Goal: Navigation & Orientation: Find specific page/section

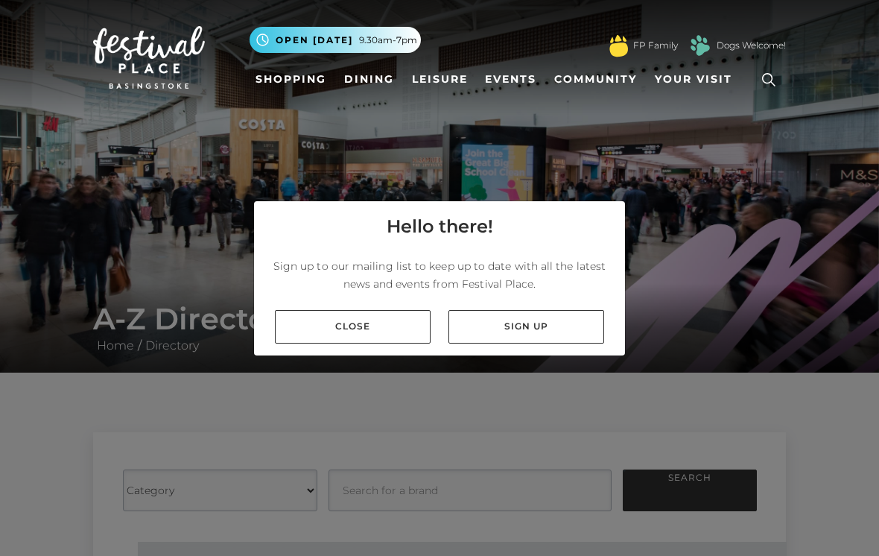
click at [340, 343] on link "Close" at bounding box center [353, 327] width 156 height 34
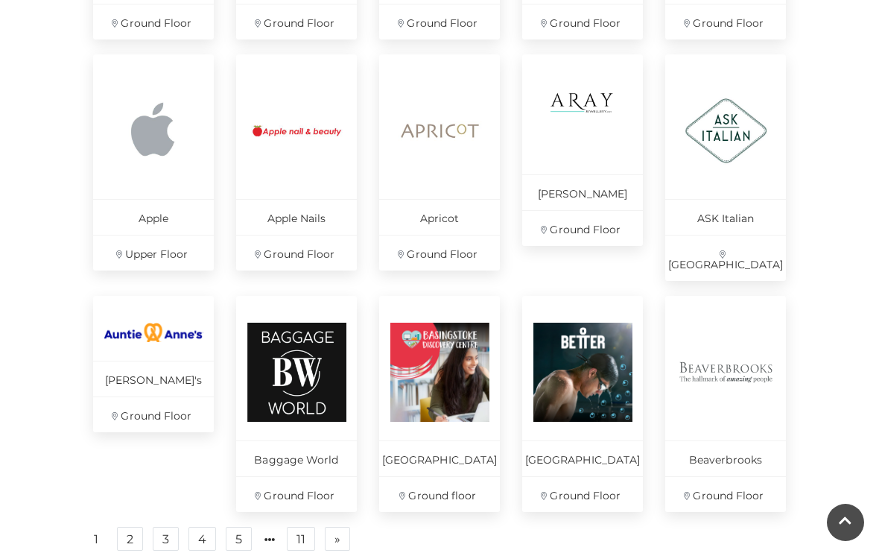
scroll to position [898, 0]
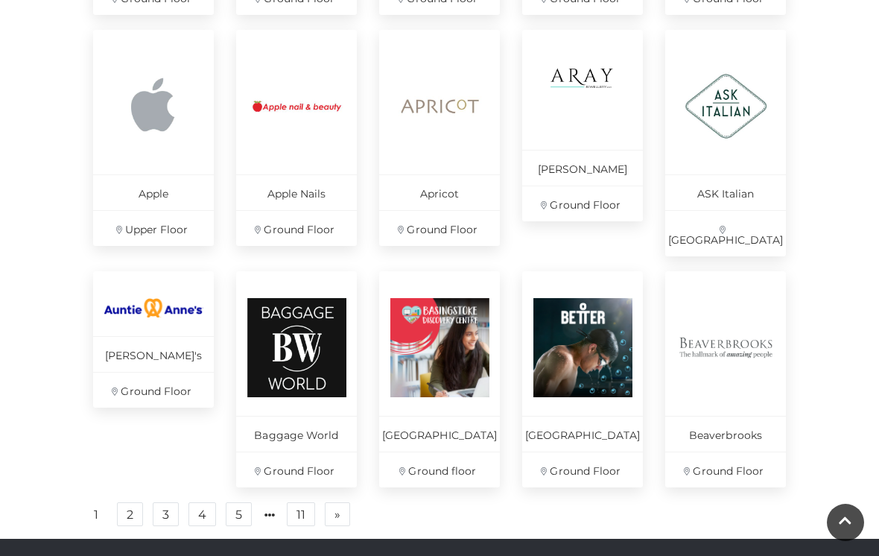
click at [133, 512] on link "2" at bounding box center [130, 514] width 26 height 24
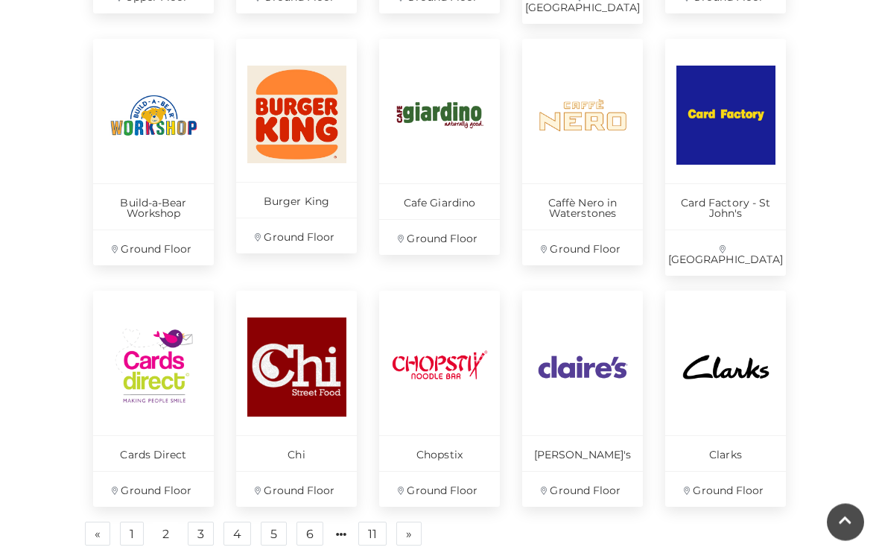
scroll to position [900, 0]
click at [200, 521] on link "3" at bounding box center [201, 533] width 26 height 24
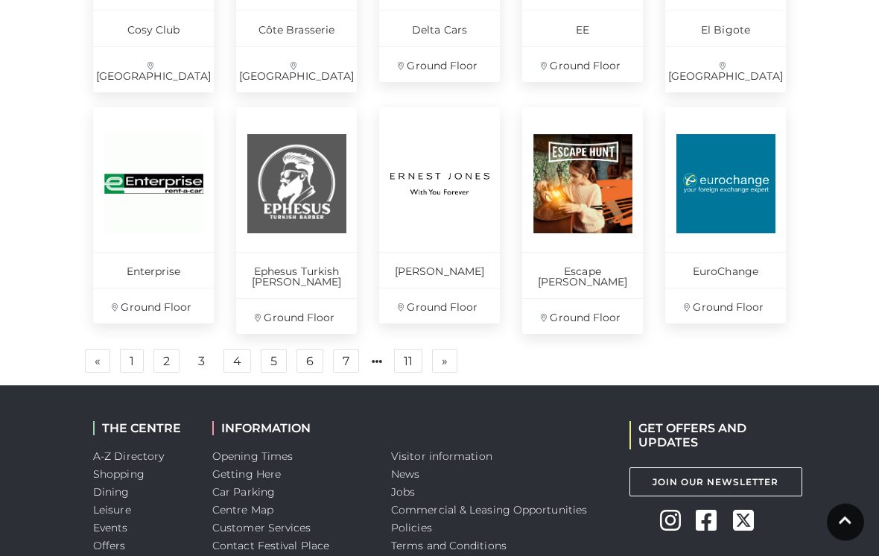
scroll to position [1073, 0]
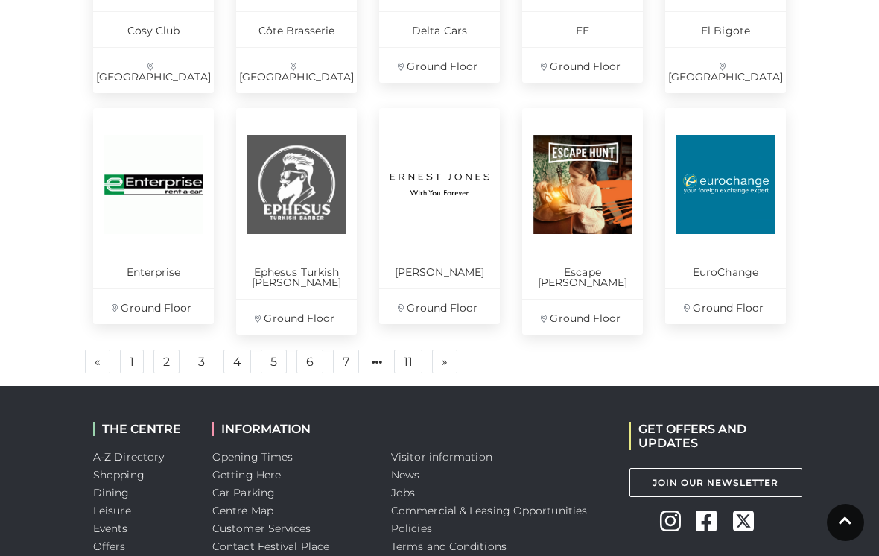
click at [241, 353] on link "4" at bounding box center [237, 361] width 28 height 24
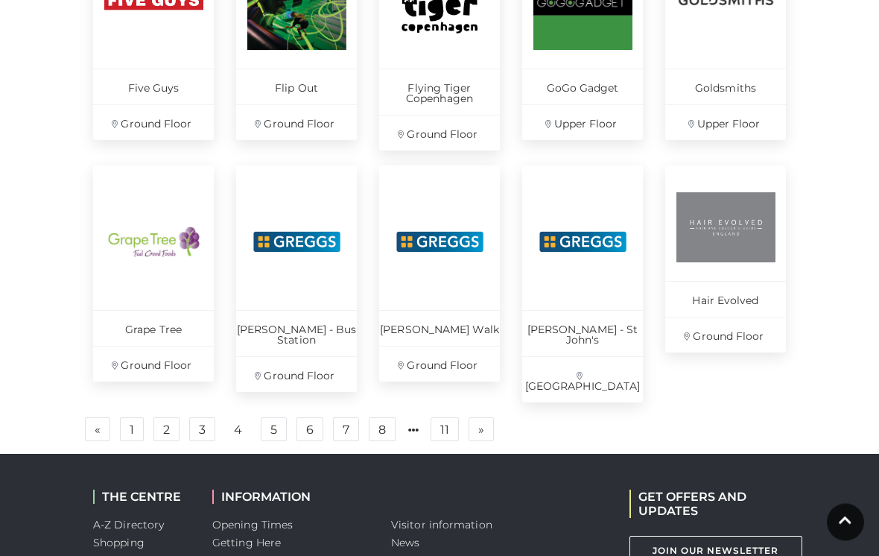
scroll to position [1005, 0]
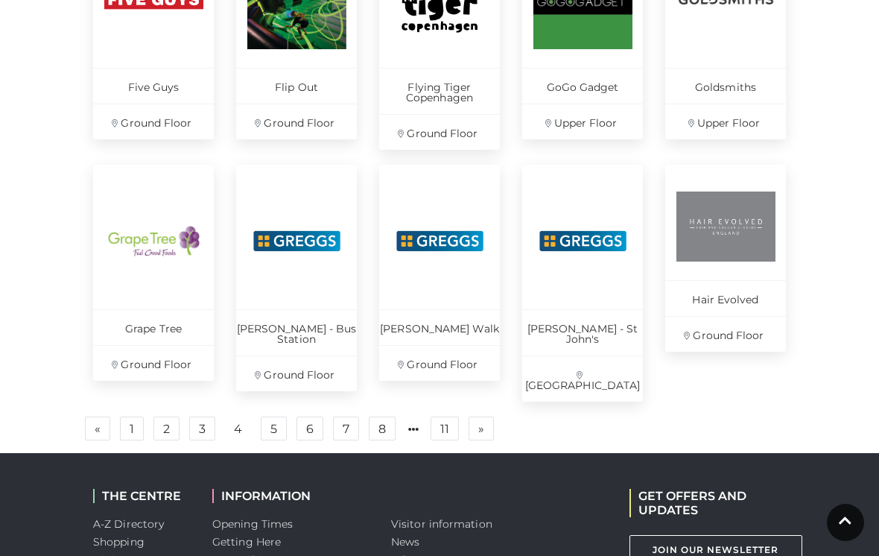
click at [277, 416] on link "5" at bounding box center [274, 428] width 26 height 24
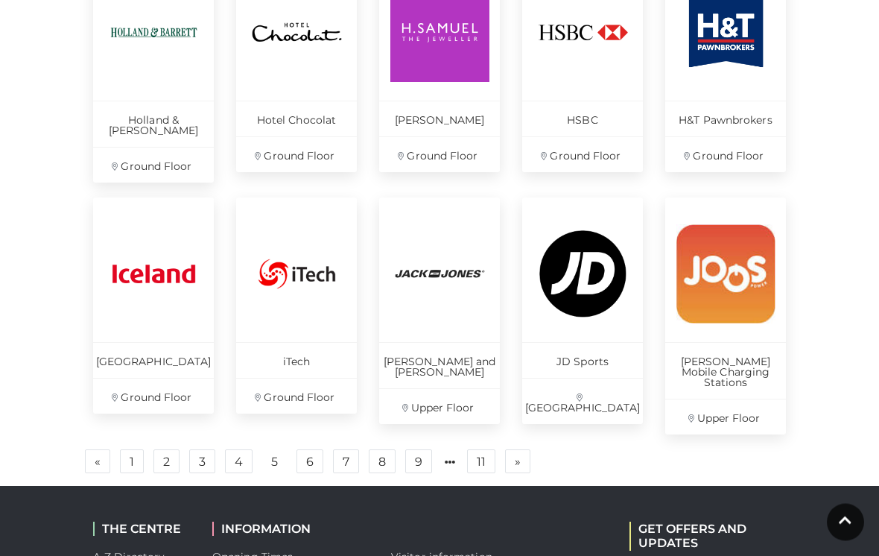
scroll to position [973, 0]
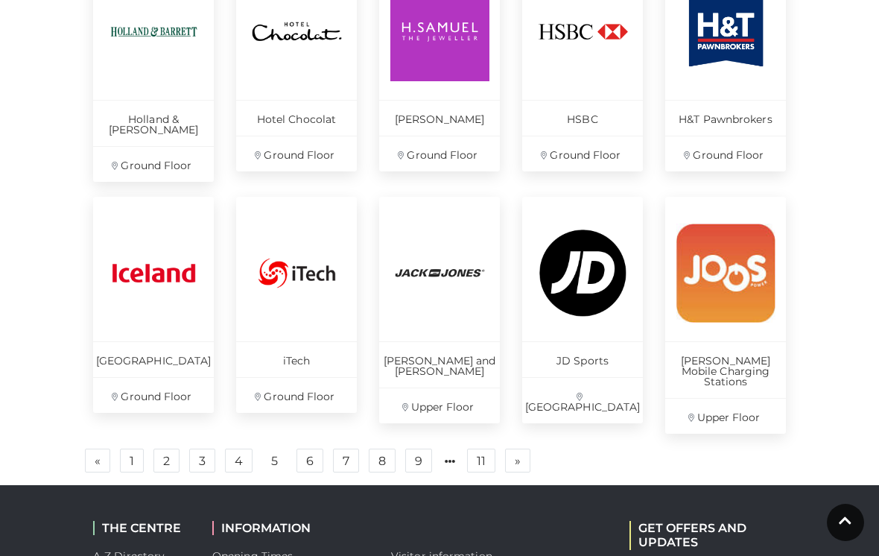
click at [314, 448] on link "6" at bounding box center [309, 460] width 27 height 24
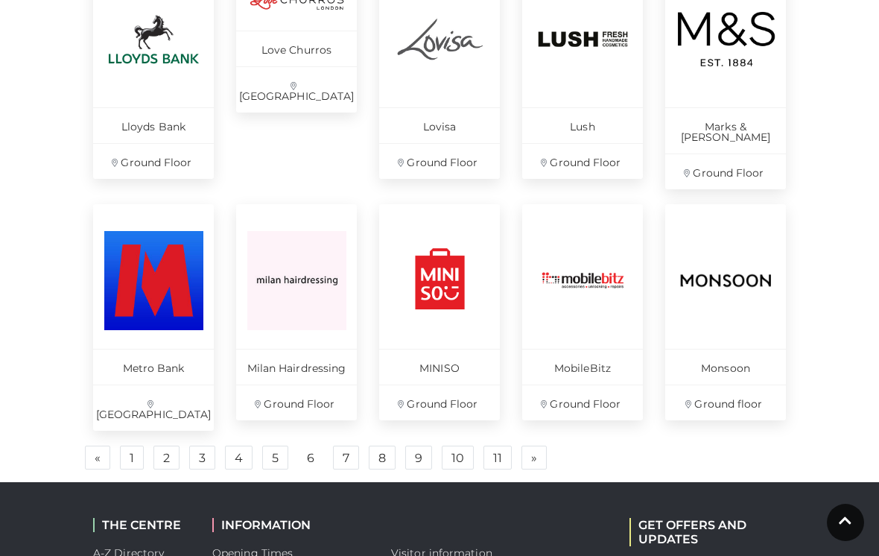
scroll to position [968, 0]
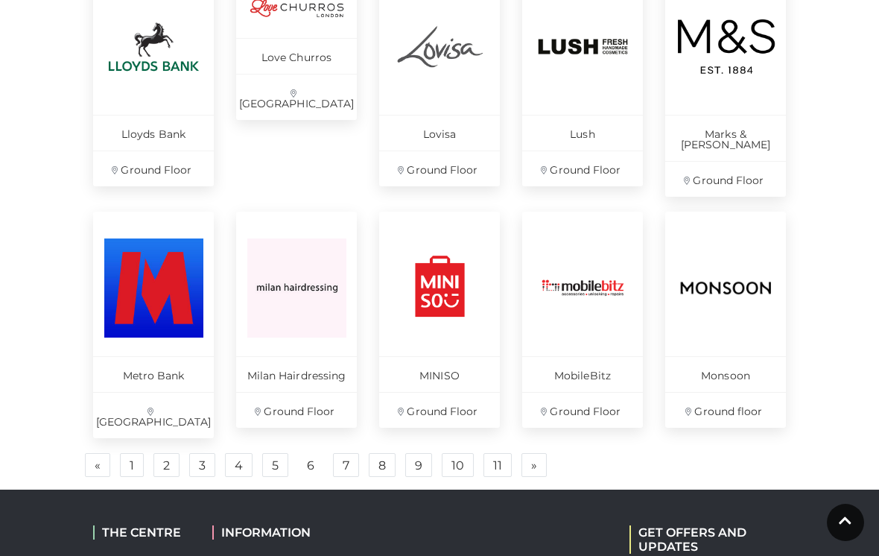
click at [346, 453] on link "7" at bounding box center [346, 465] width 26 height 24
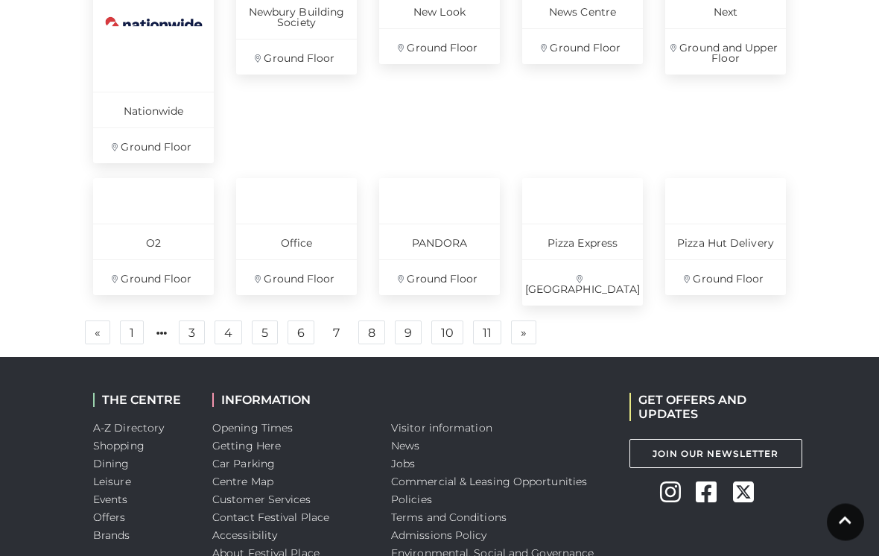
scroll to position [979, 0]
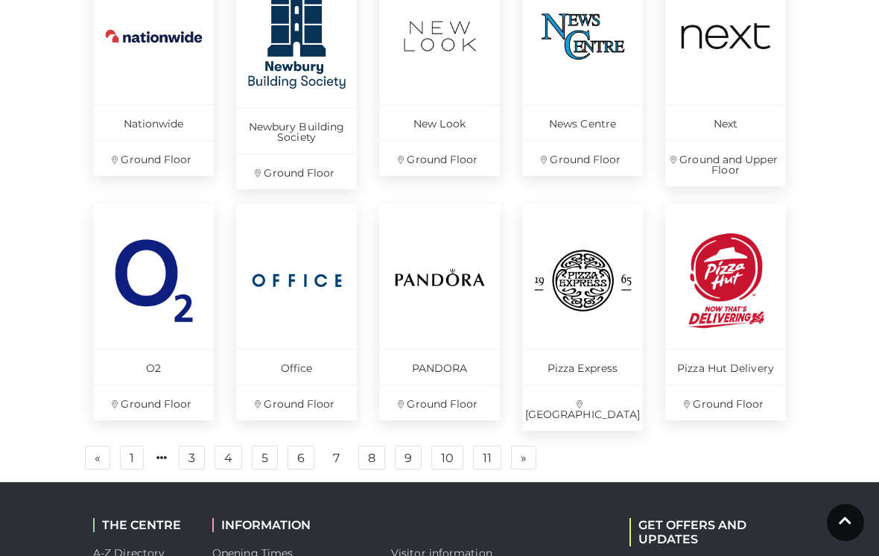
click at [370, 451] on link "8" at bounding box center [371, 457] width 27 height 24
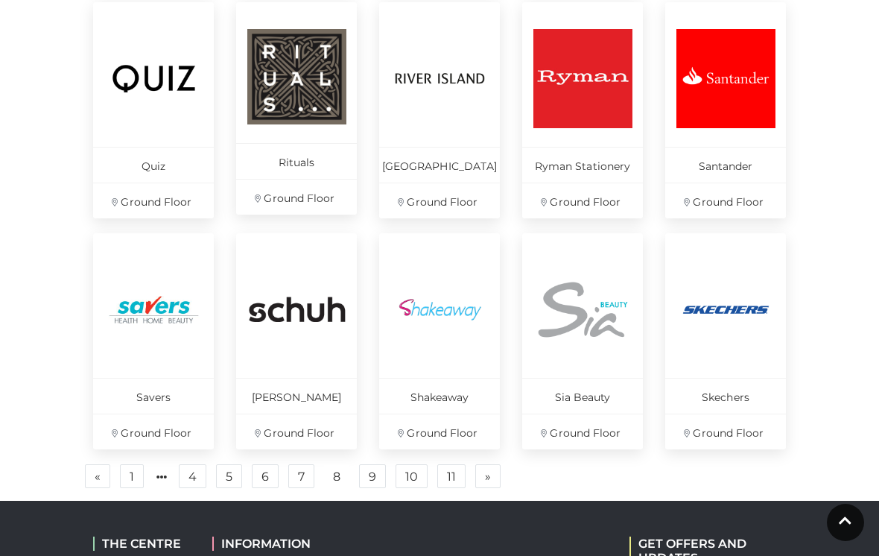
scroll to position [931, 0]
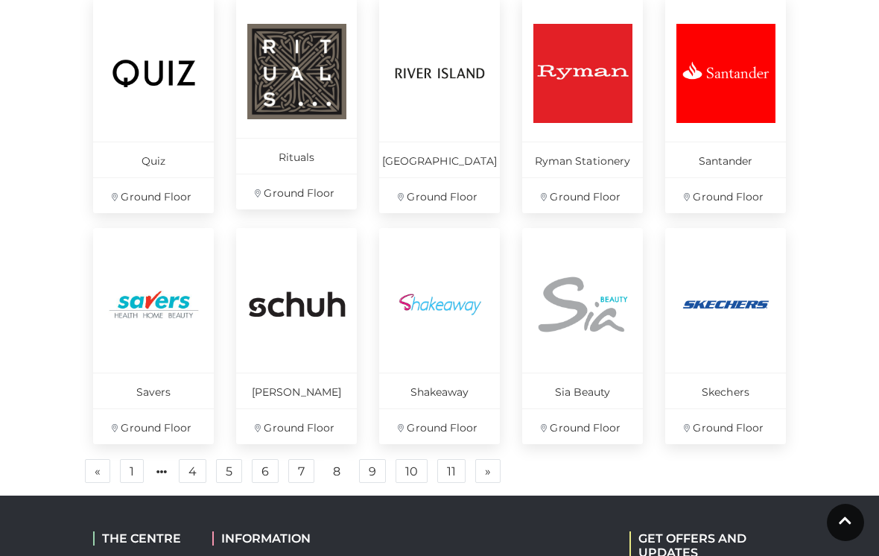
click at [371, 468] on link "9" at bounding box center [372, 471] width 27 height 24
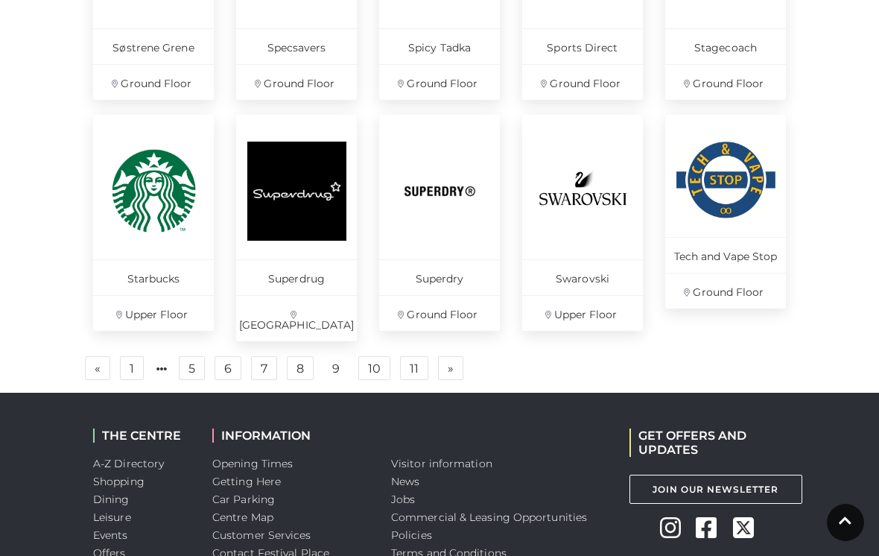
scroll to position [1102, 0]
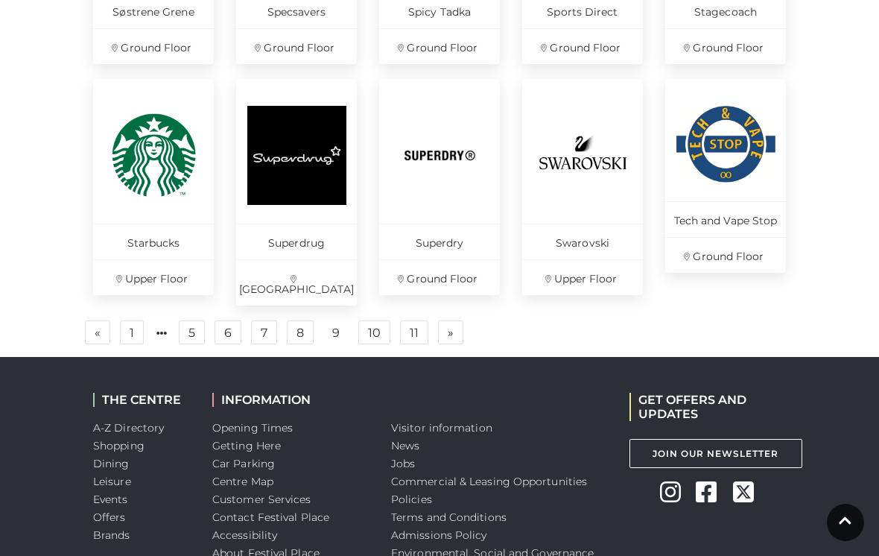
click at [383, 320] on link "10" at bounding box center [374, 332] width 32 height 24
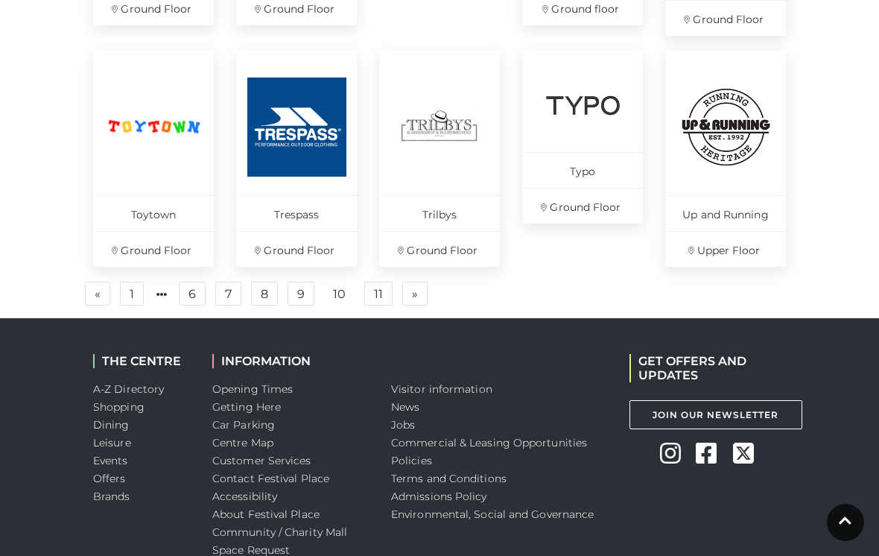
scroll to position [1180, 0]
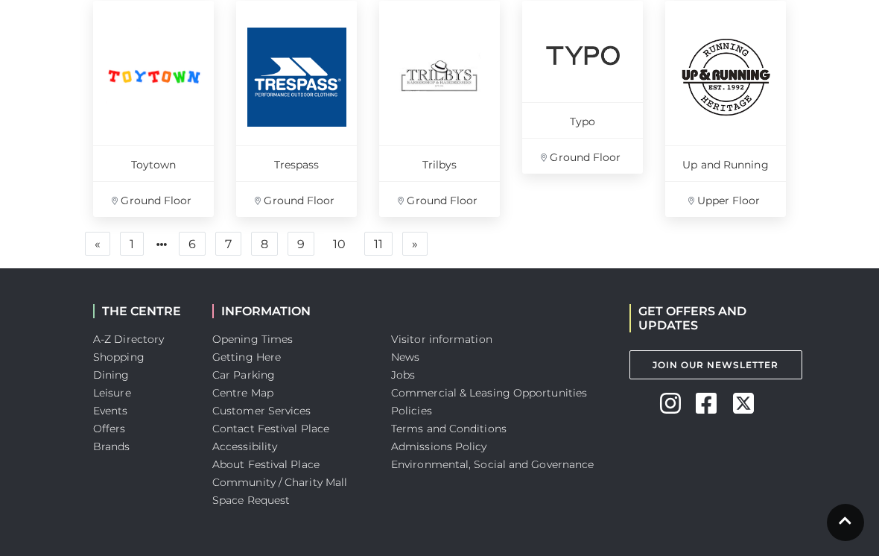
click at [387, 232] on link "11" at bounding box center [378, 244] width 28 height 24
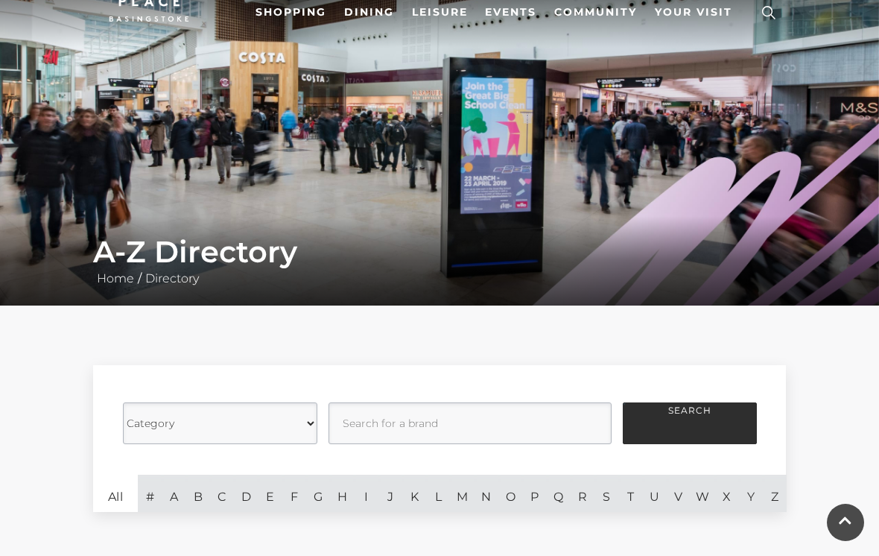
scroll to position [66, 0]
